Goal: Task Accomplishment & Management: Manage account settings

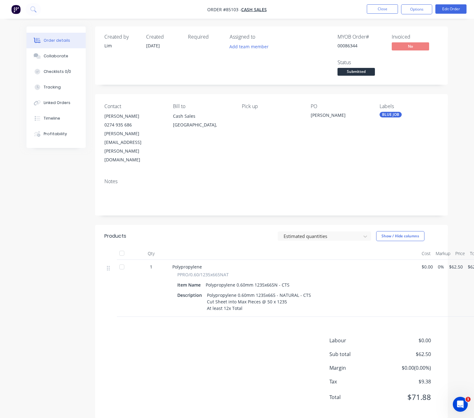
click at [370, 71] on span "Submitted" at bounding box center [355, 72] width 37 height 8
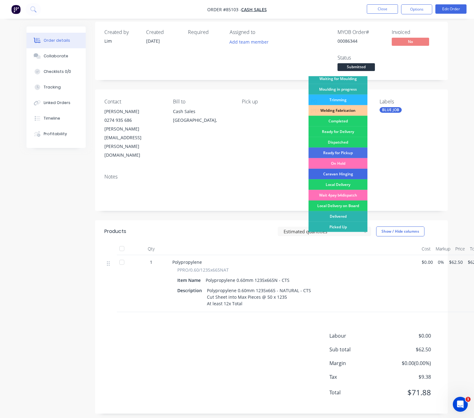
scroll to position [7, 0]
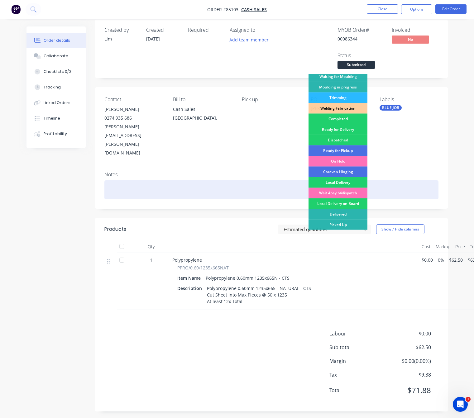
click at [347, 161] on div "On Hold" at bounding box center [337, 161] width 59 height 11
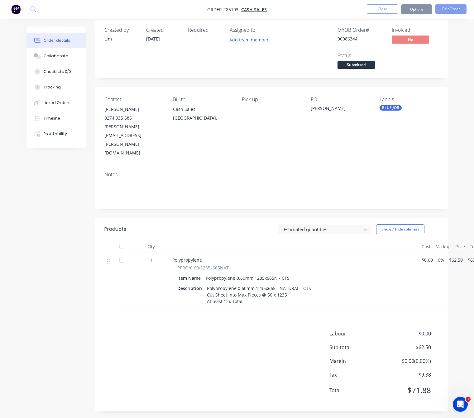
click at [167, 343] on div "Labour $0.00 Sub total $62.50 Margin $0.00 ( 0.00 %) Tax $9.38 Total $71.88" at bounding box center [271, 366] width 334 height 72
click at [383, 9] on button "Close" at bounding box center [382, 8] width 31 height 9
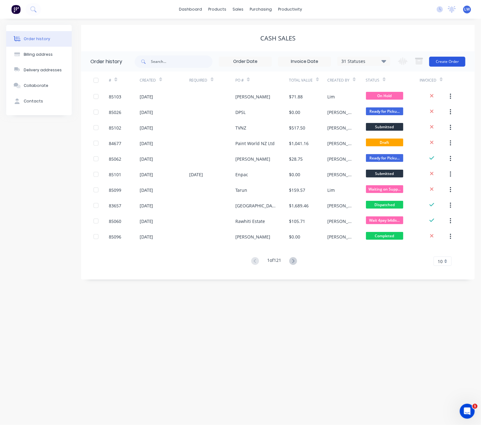
click at [447, 62] on button "Create Order" at bounding box center [447, 62] width 36 height 10
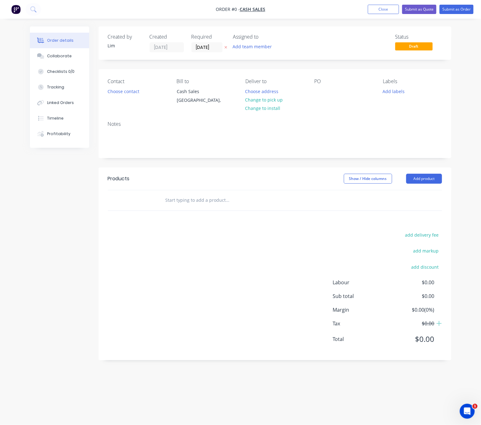
click at [225, 48] on icon "button" at bounding box center [225, 47] width 2 height 2
click at [128, 91] on button "Choose contact" at bounding box center [123, 91] width 38 height 8
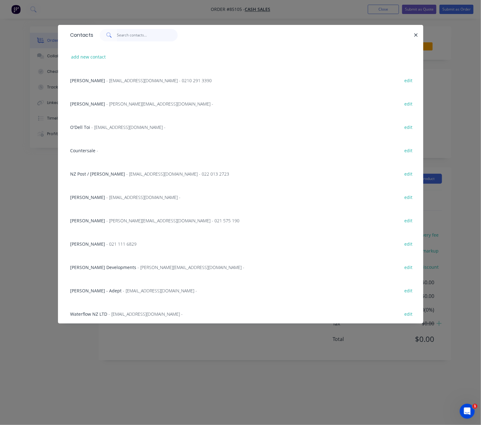
click at [135, 36] on input "text" at bounding box center [147, 35] width 61 height 12
click at [93, 53] on button "add new contact" at bounding box center [88, 57] width 41 height 8
select select "NZ"
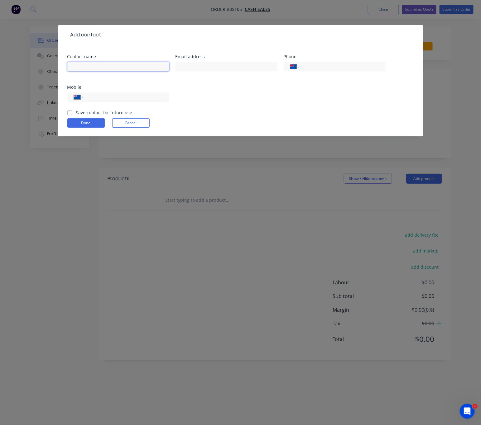
click at [96, 67] on input "text" at bounding box center [118, 66] width 102 height 9
type input "Liam Martin"
click at [245, 68] on input "text" at bounding box center [226, 66] width 102 height 9
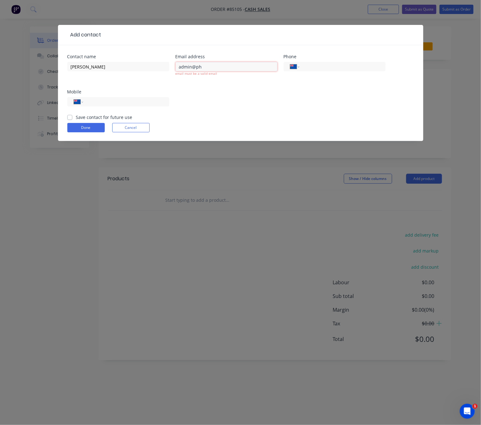
click at [212, 67] on input "admin@ph" at bounding box center [226, 66] width 102 height 9
type input "admin@phoenixelectrical"
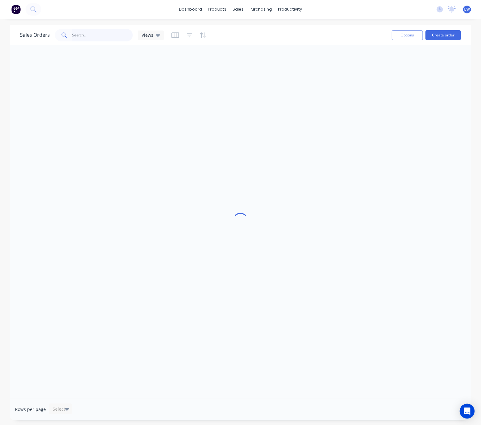
click at [115, 36] on input "text" at bounding box center [102, 35] width 61 height 12
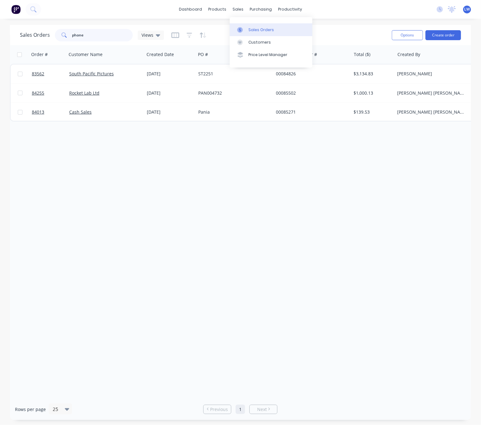
type input "phone"
click at [251, 29] on div "Sales Orders" at bounding box center [261, 30] width 26 height 6
click at [233, 8] on div "sales" at bounding box center [237, 9] width 17 height 9
drag, startPoint x: 117, startPoint y: 34, endPoint x: 14, endPoint y: 35, distance: 102.8
click at [20, 34] on div "Sales Orders phone Views" at bounding box center [92, 35] width 144 height 12
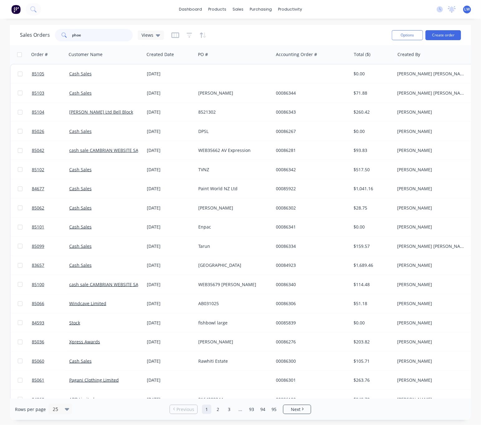
type input "phoen"
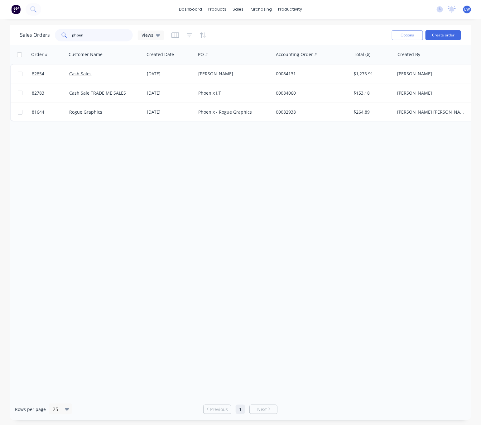
drag, startPoint x: 68, startPoint y: 34, endPoint x: 49, endPoint y: 34, distance: 19.0
click at [50, 33] on div "Sales Orders phoen Views" at bounding box center [92, 35] width 144 height 12
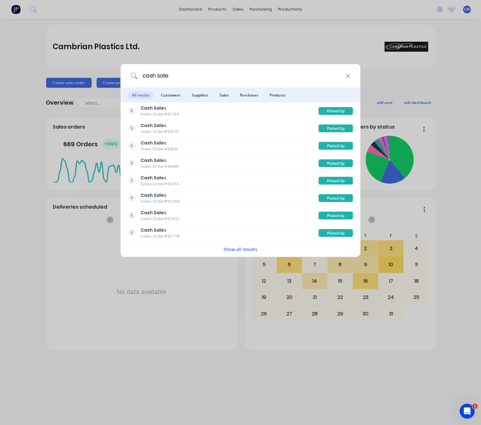
type input "cash sale"
drag, startPoint x: 213, startPoint y: 48, endPoint x: 370, endPoint y: 94, distance: 163.8
click at [214, 48] on div "cash sale All results Customers Suppliers Sales Purchases Products Cash Sale s …" at bounding box center [240, 212] width 481 height 425
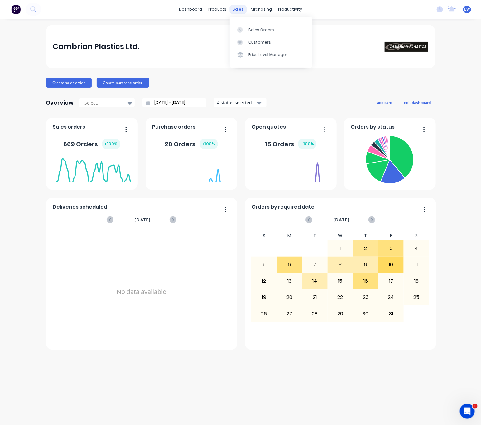
click at [236, 12] on div "sales" at bounding box center [237, 9] width 17 height 9
click at [248, 26] on link "Sales Orders" at bounding box center [271, 29] width 83 height 12
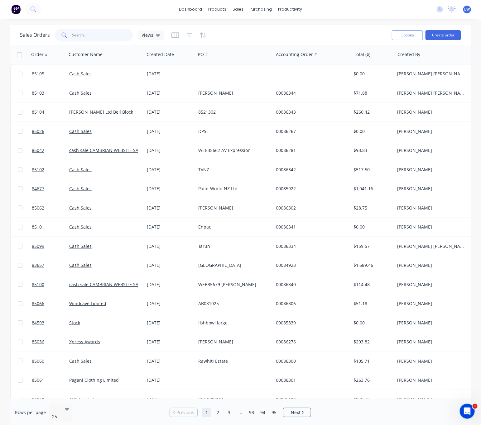
click at [90, 36] on input "text" at bounding box center [102, 35] width 61 height 12
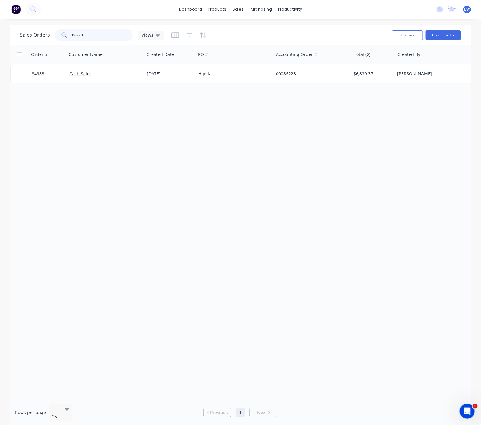
type input "86223"
click at [116, 83] on div "Order # Customer Name Created Date PO # Accounting Order # Total ($) Created By…" at bounding box center [240, 222] width 461 height 354
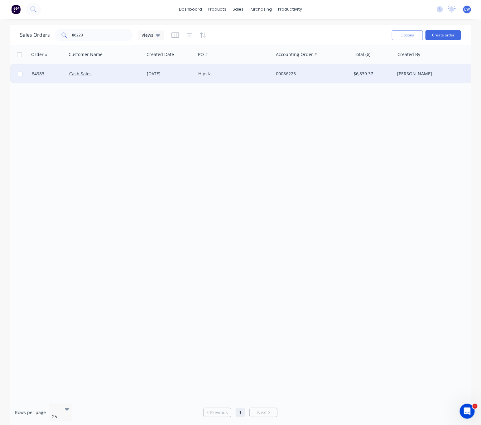
click at [117, 77] on div "Cash Sales" at bounding box center [103, 74] width 69 height 6
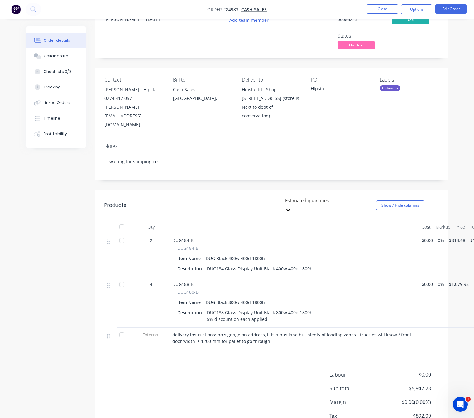
scroll to position [54, 0]
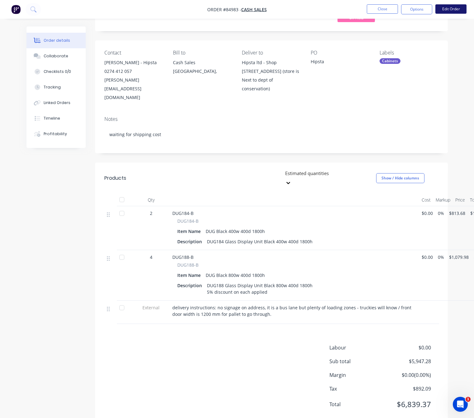
click at [444, 13] on button "Edit Order" at bounding box center [450, 8] width 31 height 9
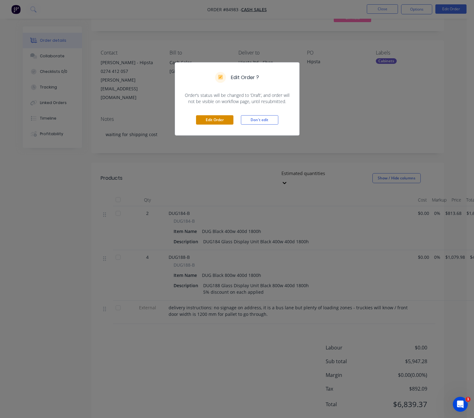
click at [217, 117] on button "Edit Order" at bounding box center [214, 119] width 37 height 9
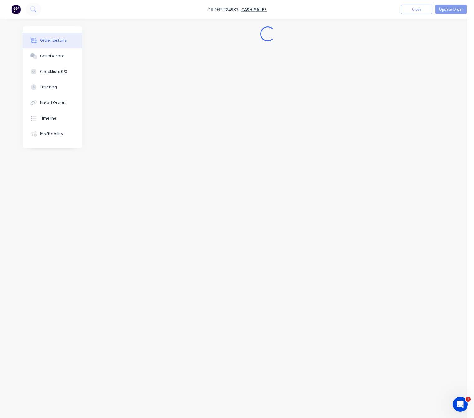
scroll to position [0, 0]
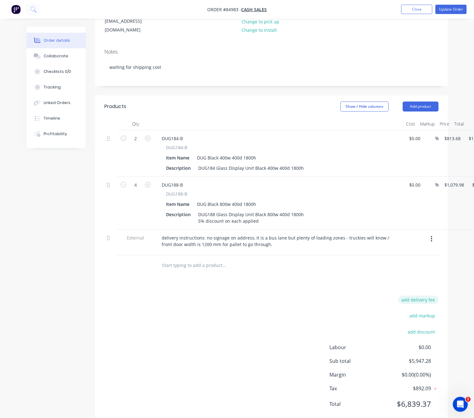
click at [425, 296] on button "add delivery fee" at bounding box center [418, 300] width 40 height 8
type input "200"
click at [212, 316] on div "Delivery fee Delivery fee Delivery fee name (Optional) 200 200 $0 add markup ad…" at bounding box center [271, 356] width 334 height 119
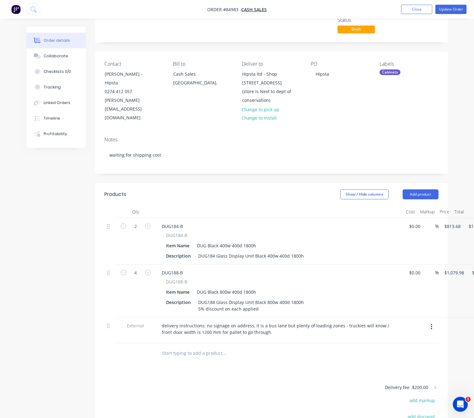
scroll to position [0, 0]
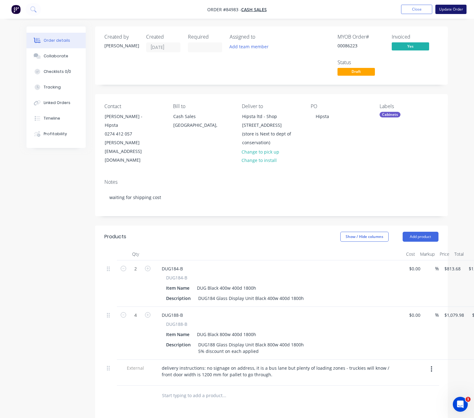
click at [456, 8] on button "Update Order" at bounding box center [450, 9] width 31 height 9
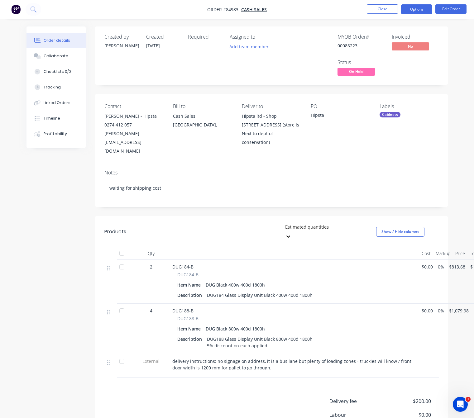
click at [418, 11] on button "Options" at bounding box center [416, 9] width 31 height 10
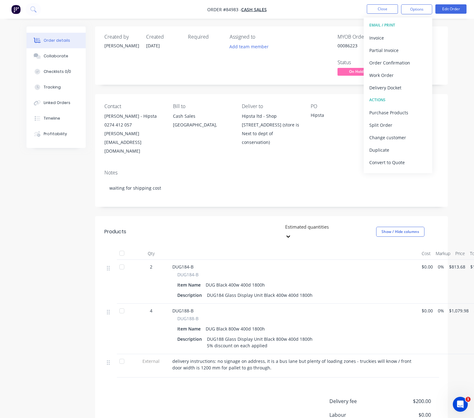
click at [397, 31] on button "EMAIL / PRINT" at bounding box center [398, 25] width 69 height 12
click at [402, 37] on div "Invoice" at bounding box center [397, 37] width 57 height 9
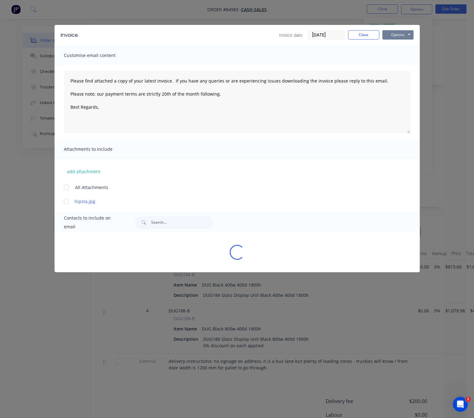
click at [405, 36] on button "Options" at bounding box center [397, 34] width 31 height 9
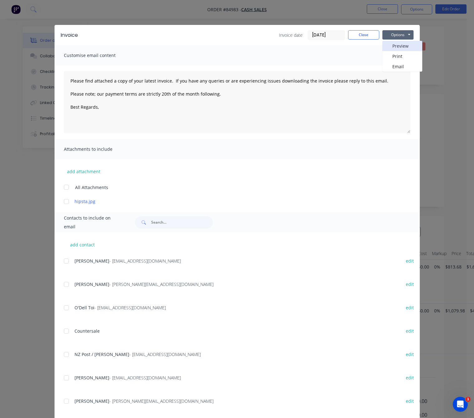
click at [408, 42] on button "Preview" at bounding box center [402, 46] width 40 height 10
click at [364, 39] on div "Invoice date 07/10/25 Close Options Preview Print Email" at bounding box center [346, 35] width 135 height 10
click at [363, 36] on button "Close" at bounding box center [363, 34] width 31 height 9
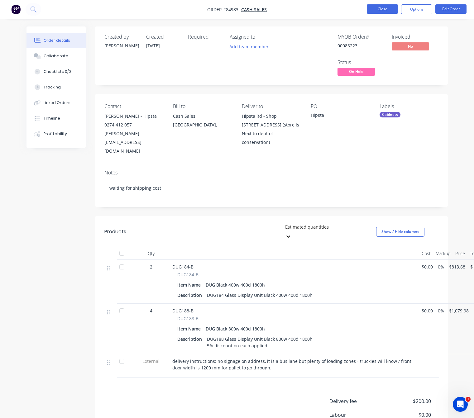
click at [385, 8] on button "Close" at bounding box center [382, 8] width 31 height 9
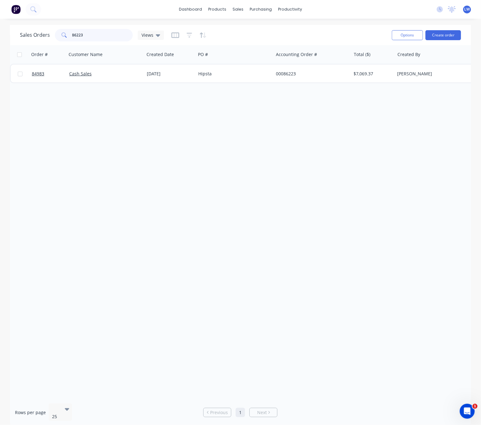
drag, startPoint x: 94, startPoint y: 34, endPoint x: 48, endPoint y: 34, distance: 46.4
click at [48, 34] on div "Sales Orders 86223 Views" at bounding box center [92, 35] width 144 height 12
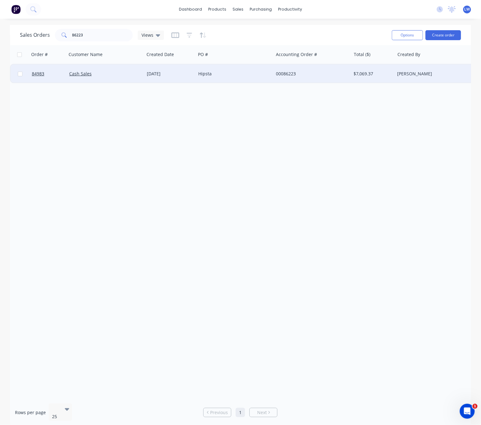
click at [222, 81] on div "Hipsta" at bounding box center [235, 73] width 78 height 19
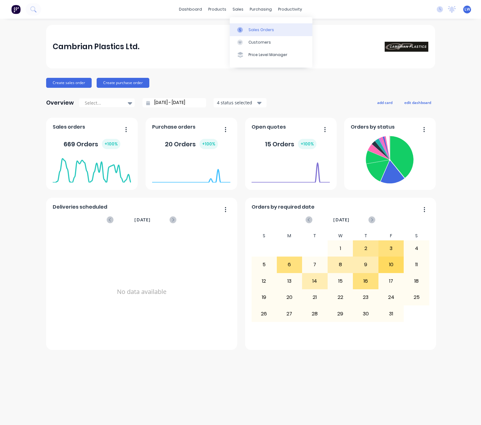
click at [250, 34] on link "Sales Orders" at bounding box center [271, 29] width 83 height 12
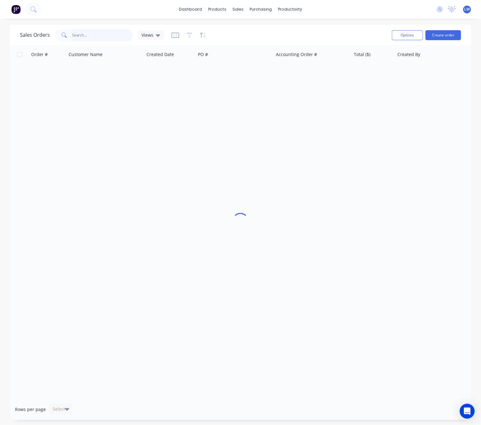
click at [108, 34] on input "text" at bounding box center [102, 35] width 61 height 12
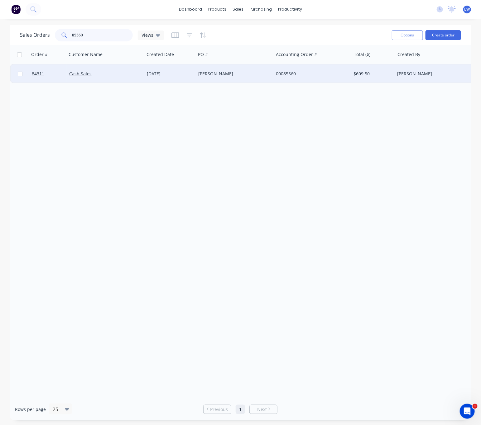
type input "85560"
click at [189, 74] on div "[DATE]" at bounding box center [170, 74] width 46 height 6
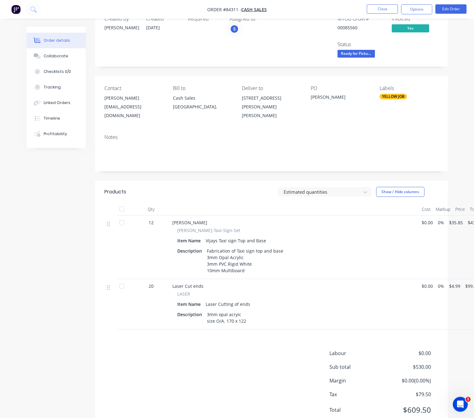
scroll to position [35, 0]
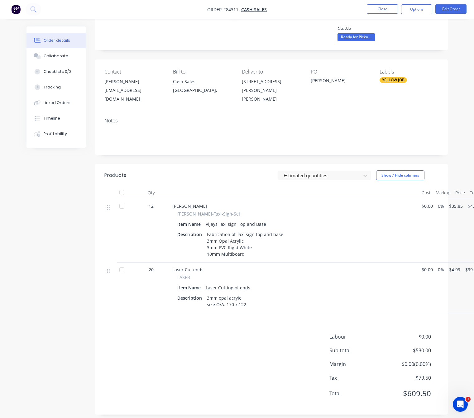
click at [25, 251] on div "Order details Collaborate Checklists 0/0 Tracking Linked Orders Timeline Profit…" at bounding box center [237, 208] width 434 height 432
